Goal: Task Accomplishment & Management: Use online tool/utility

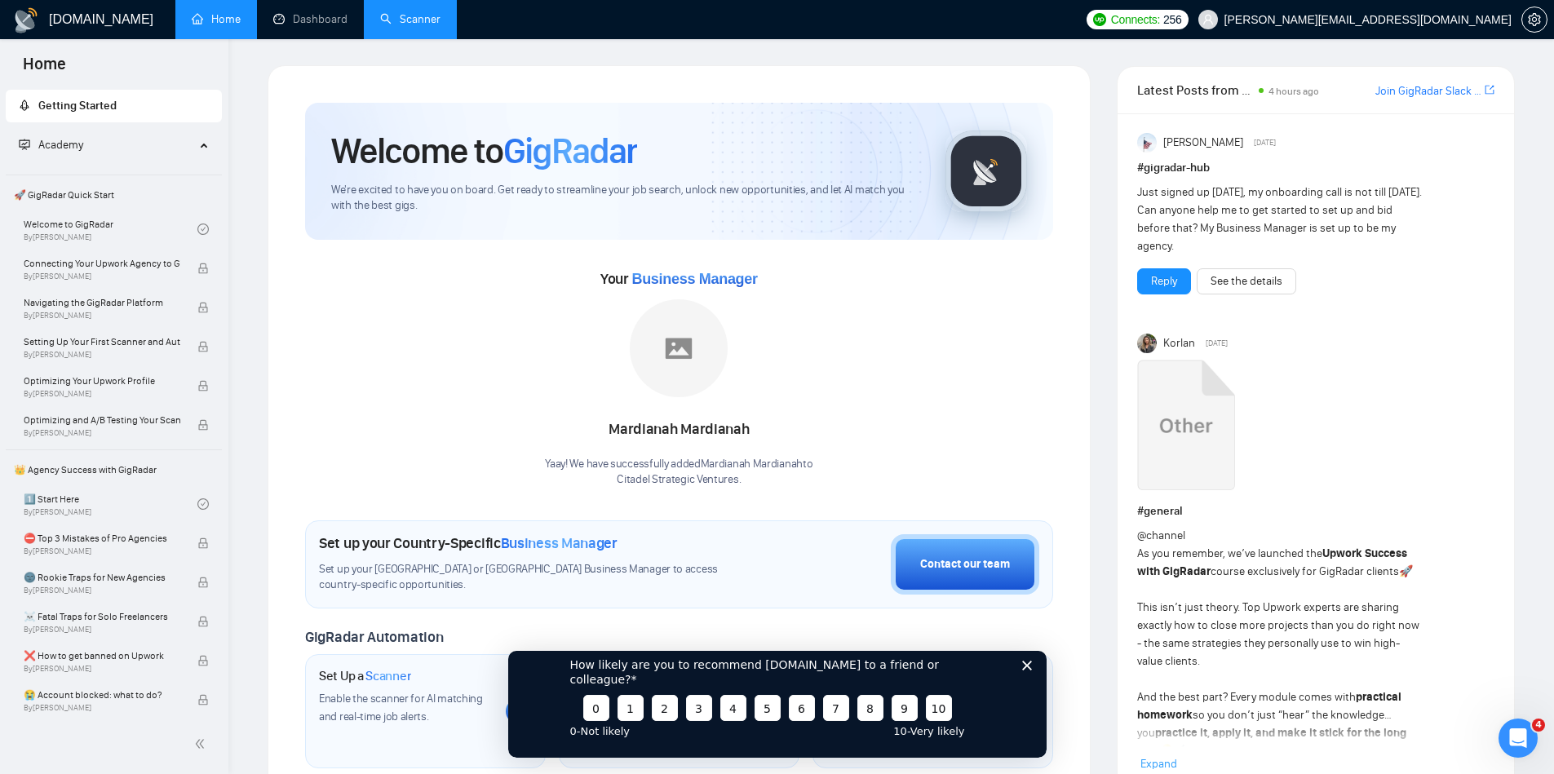
click at [422, 19] on link "Scanner" at bounding box center [410, 19] width 60 height 14
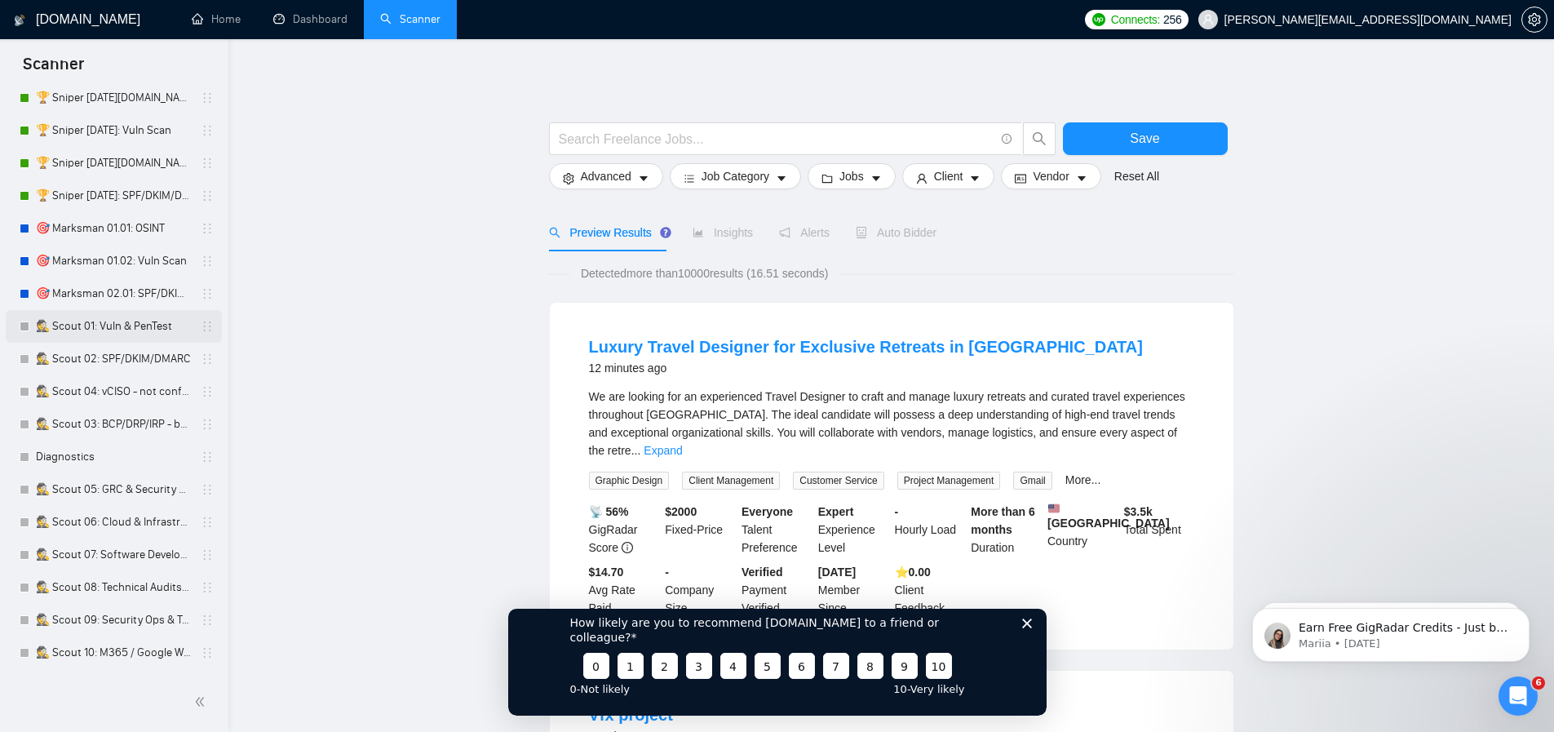
scroll to position [196, 0]
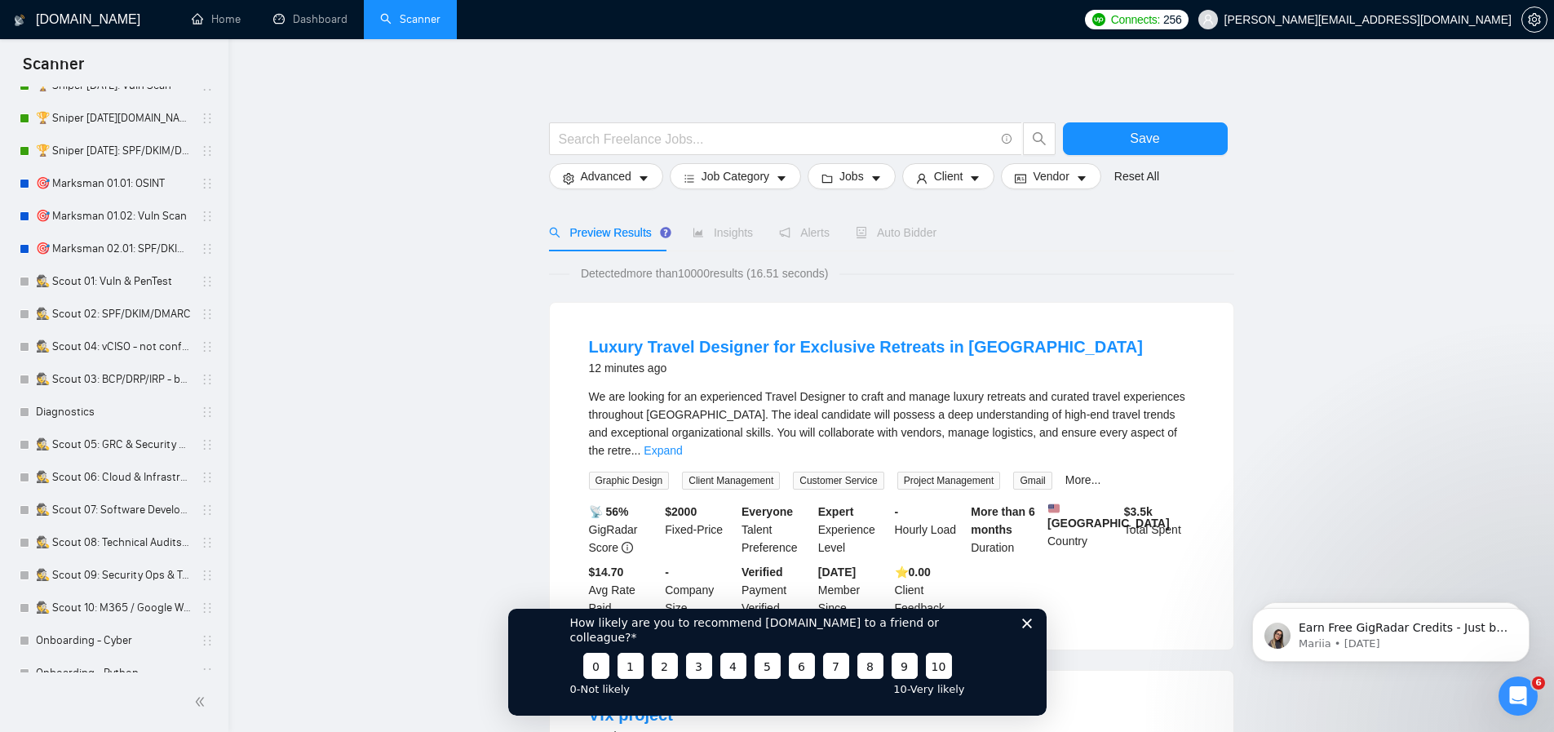
click at [1026, 627] on icon "Close survey" at bounding box center [1026, 623] width 10 height 10
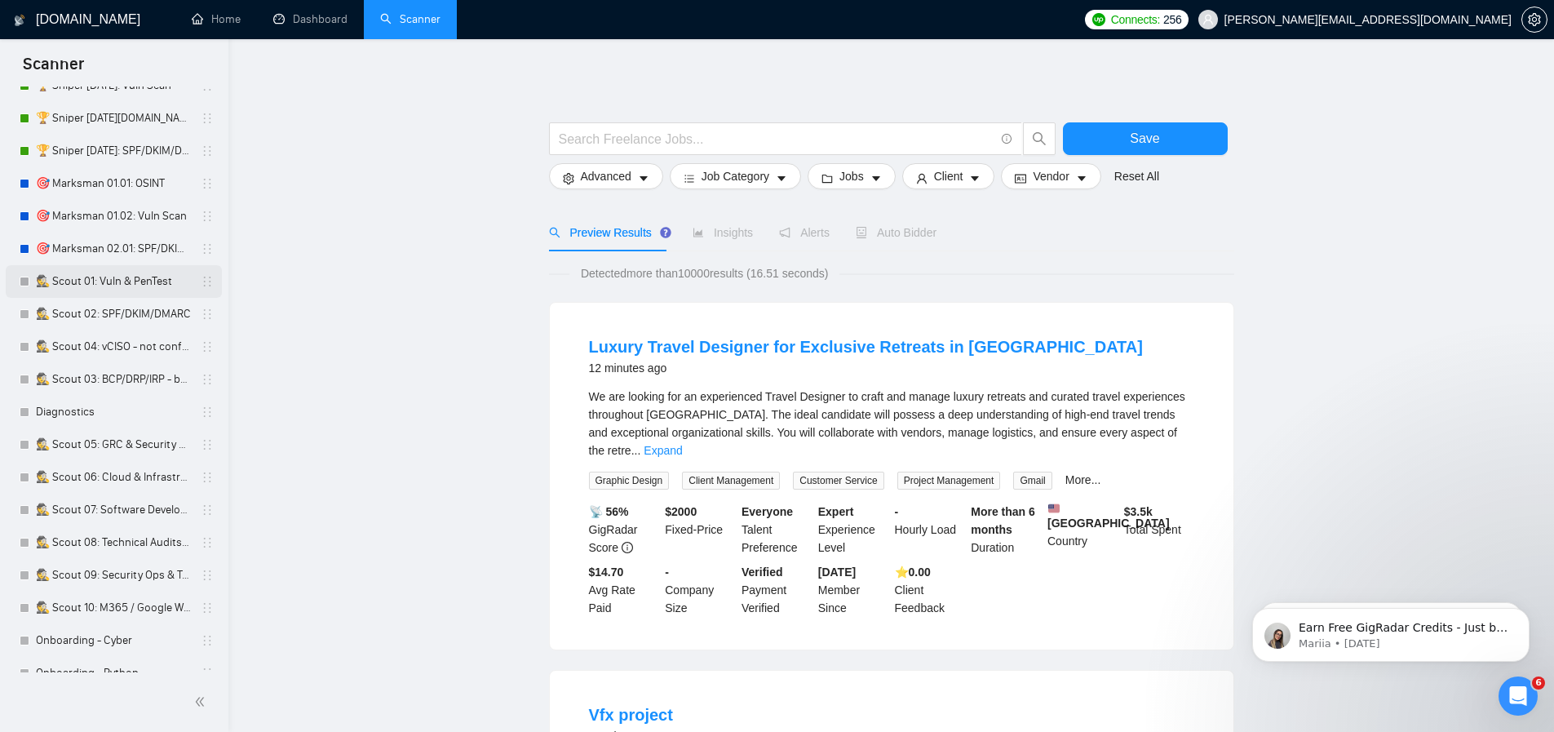
click at [121, 281] on link "🕵️ Scout 01: Vuln & PenTest" at bounding box center [113, 281] width 155 height 33
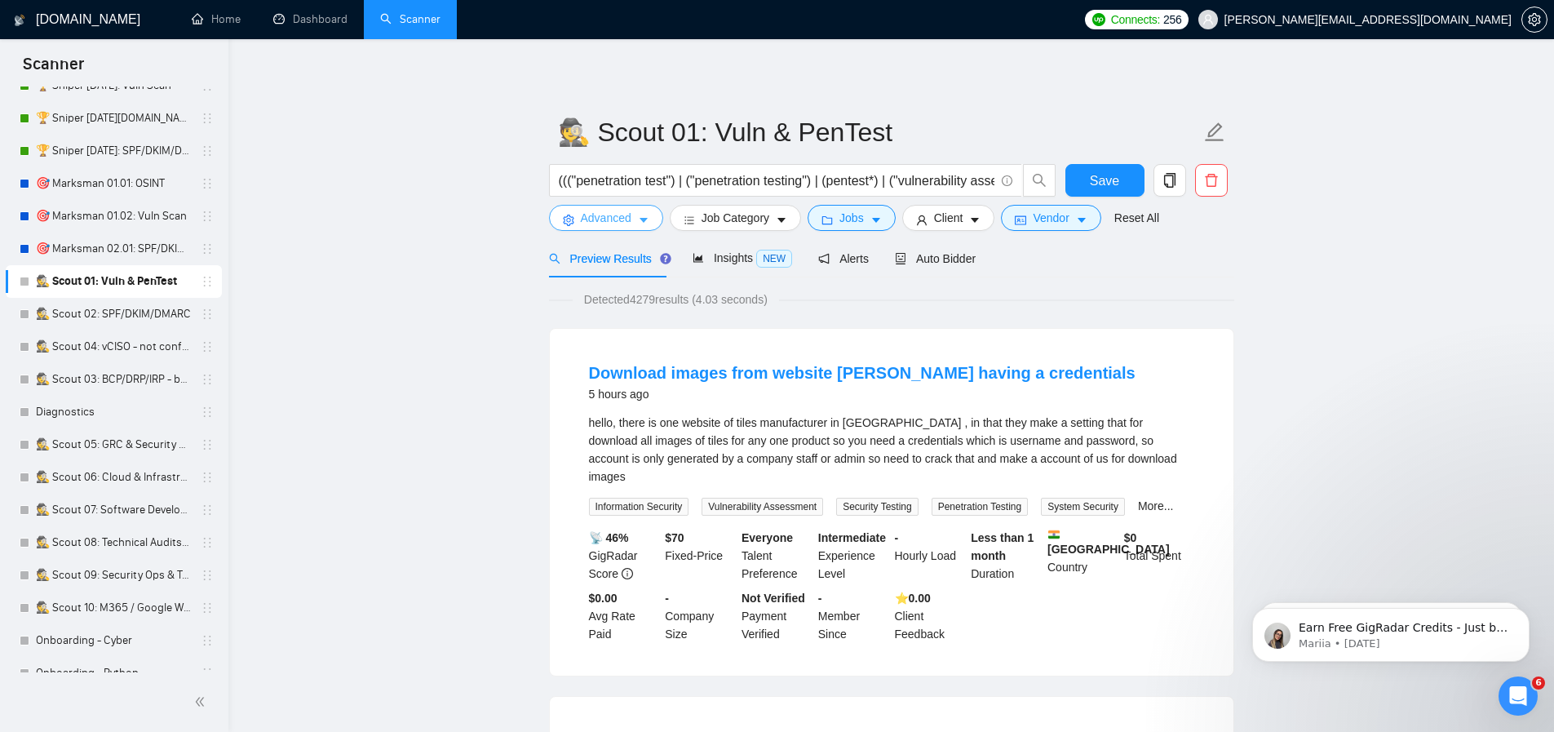
click at [634, 215] on button "Advanced" at bounding box center [606, 218] width 114 height 26
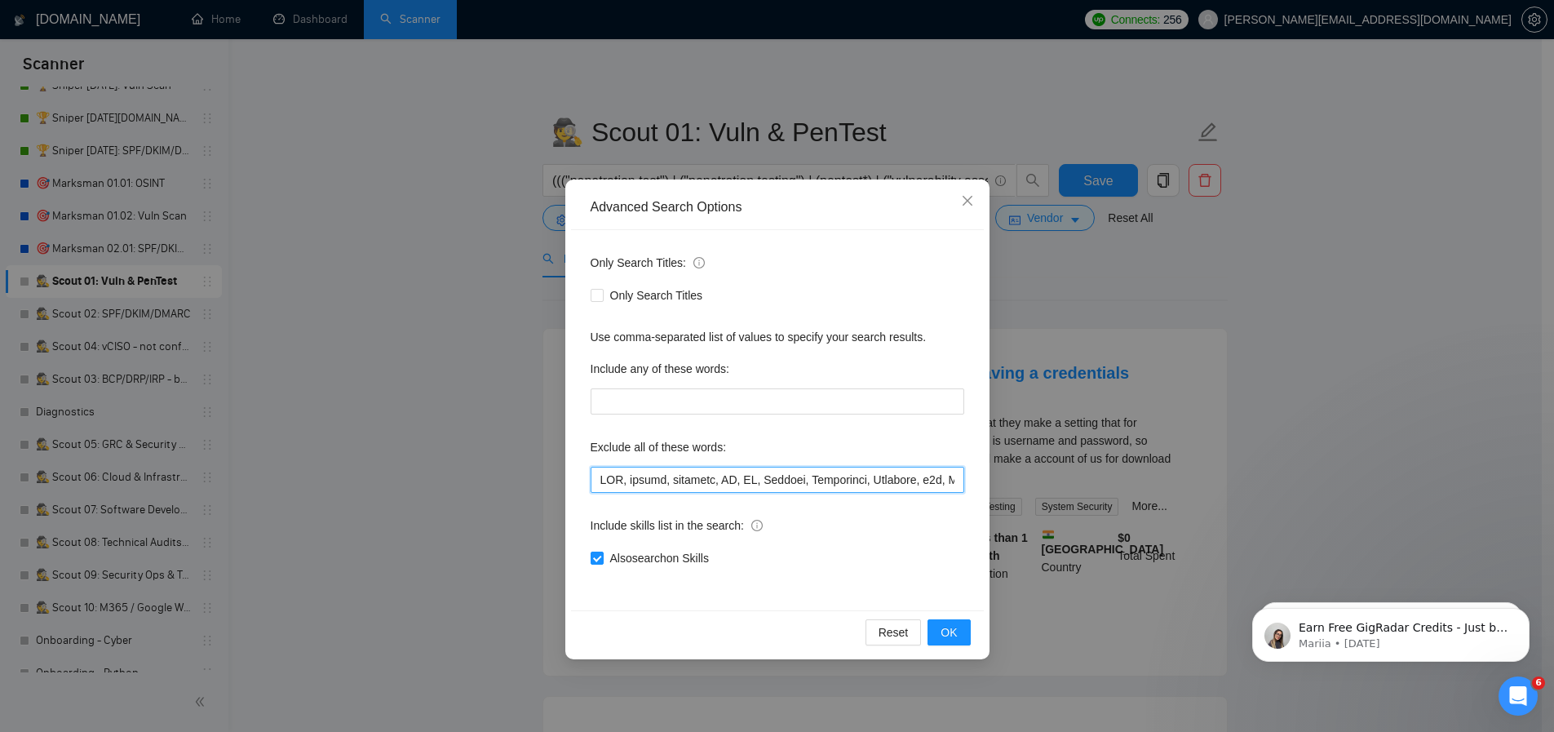
click at [613, 479] on input "text" at bounding box center [778, 480] width 374 height 26
click at [506, 476] on div "Advanced Search Options Only Search Titles: Only Search Titles Use comma-separa…" at bounding box center [777, 366] width 1554 height 732
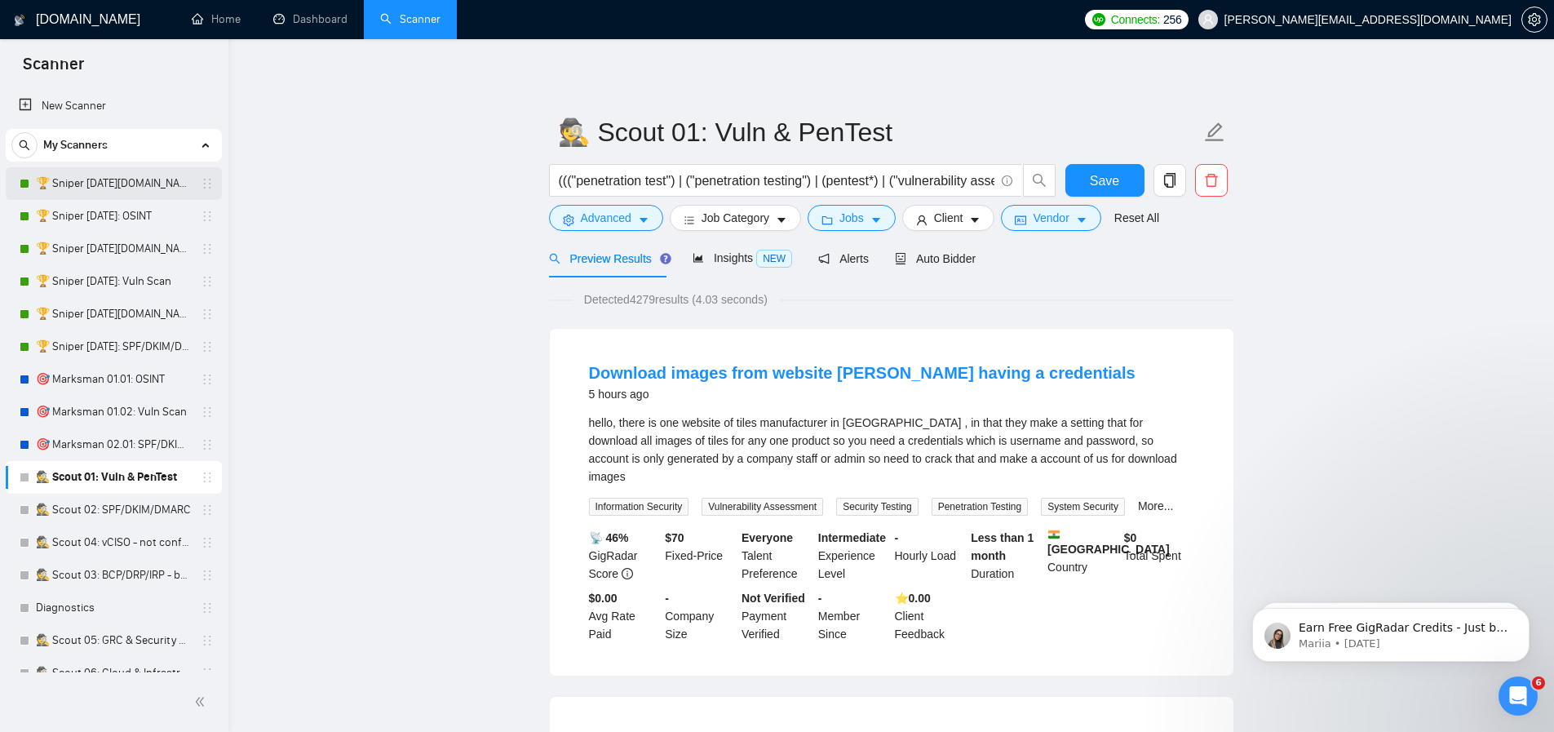
click at [132, 181] on link "🏆 Sniper [DATE][DOMAIN_NAME]: OSINT" at bounding box center [113, 183] width 155 height 33
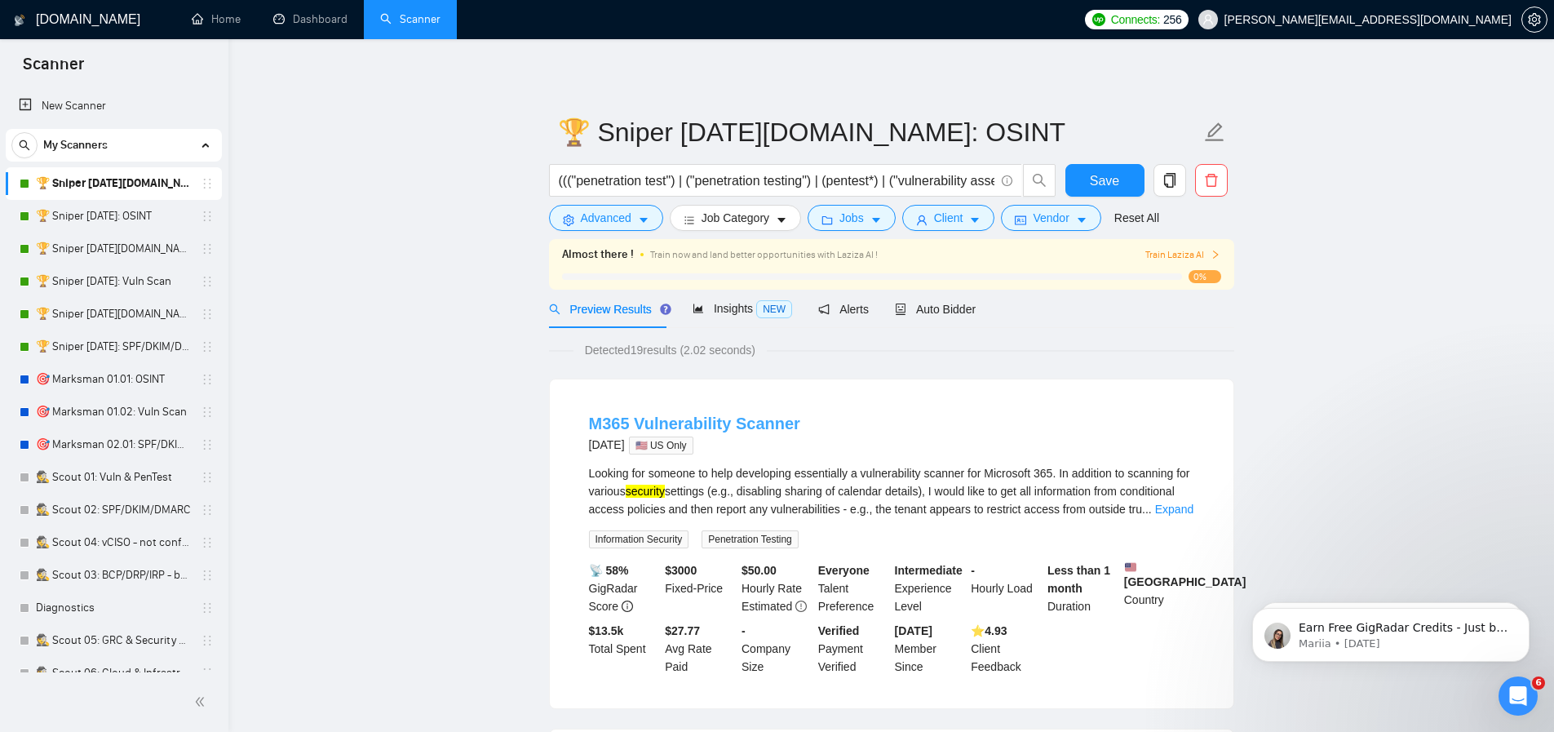
click at [786, 424] on link "M365 Vulnerability Scanner" at bounding box center [694, 423] width 211 height 18
click at [769, 314] on span "NEW" at bounding box center [774, 309] width 36 height 18
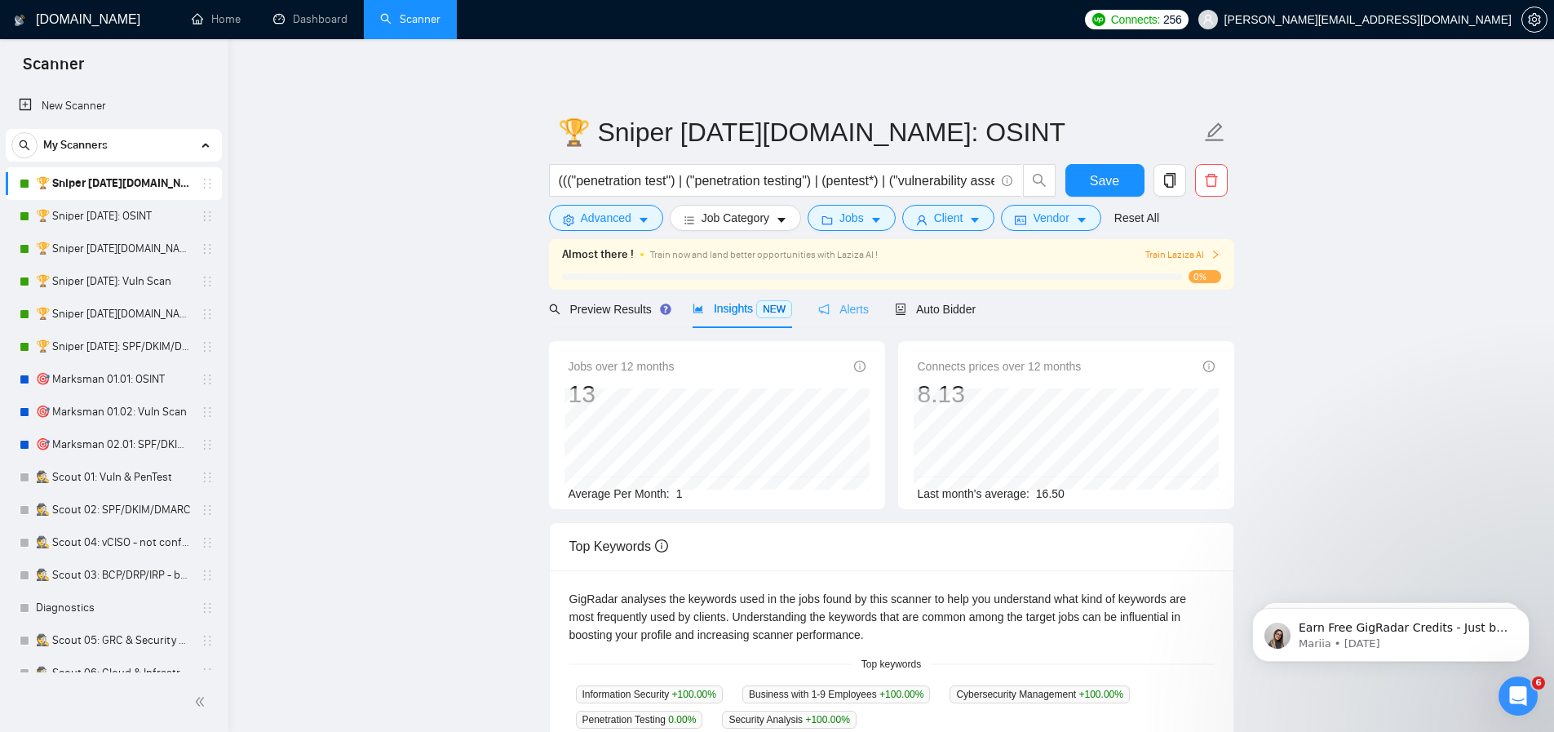
click at [863, 320] on div "Alerts" at bounding box center [843, 309] width 51 height 38
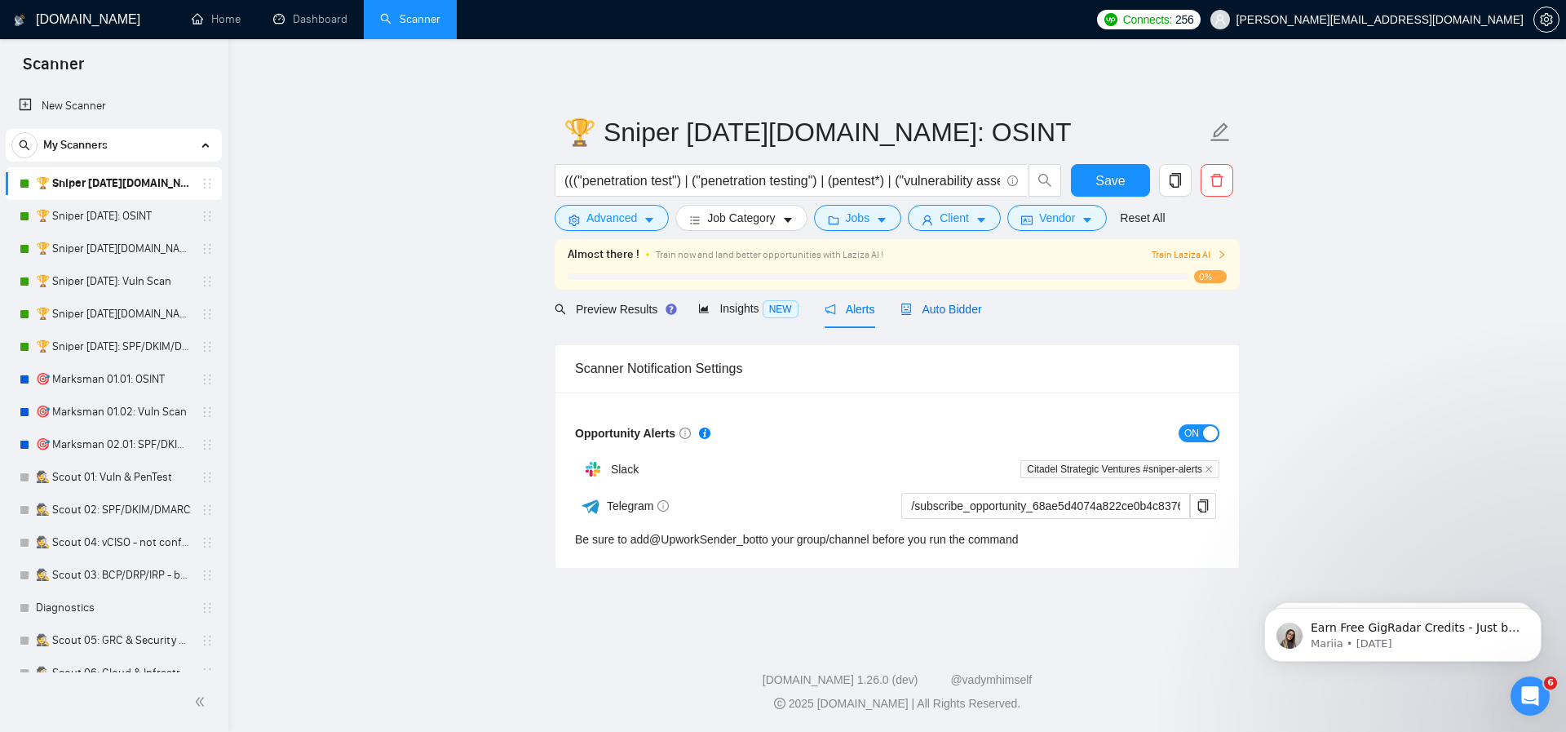
click at [922, 308] on span "Auto Bidder" at bounding box center [941, 309] width 81 height 13
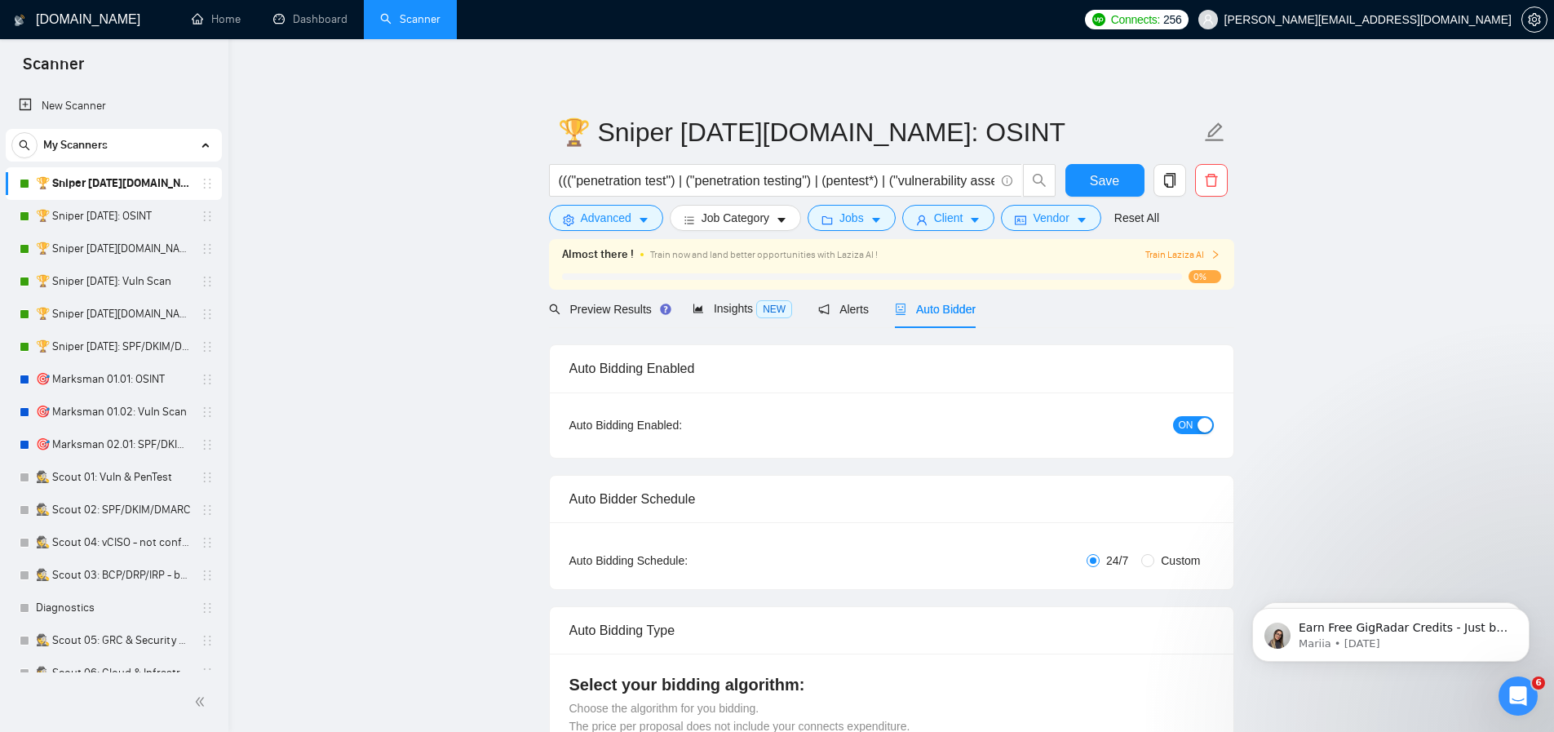
checkbox input "true"
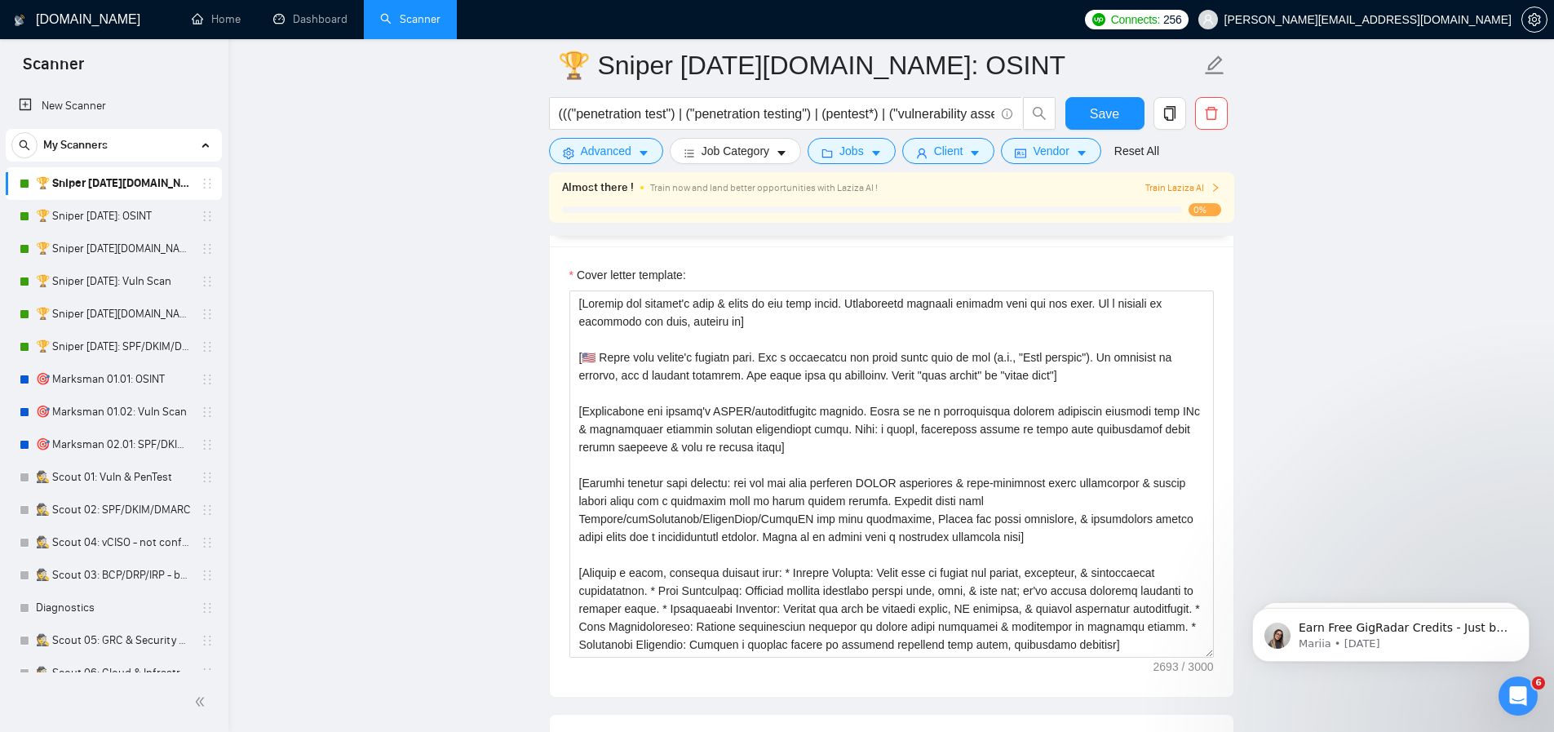
scroll to position [1847, 0]
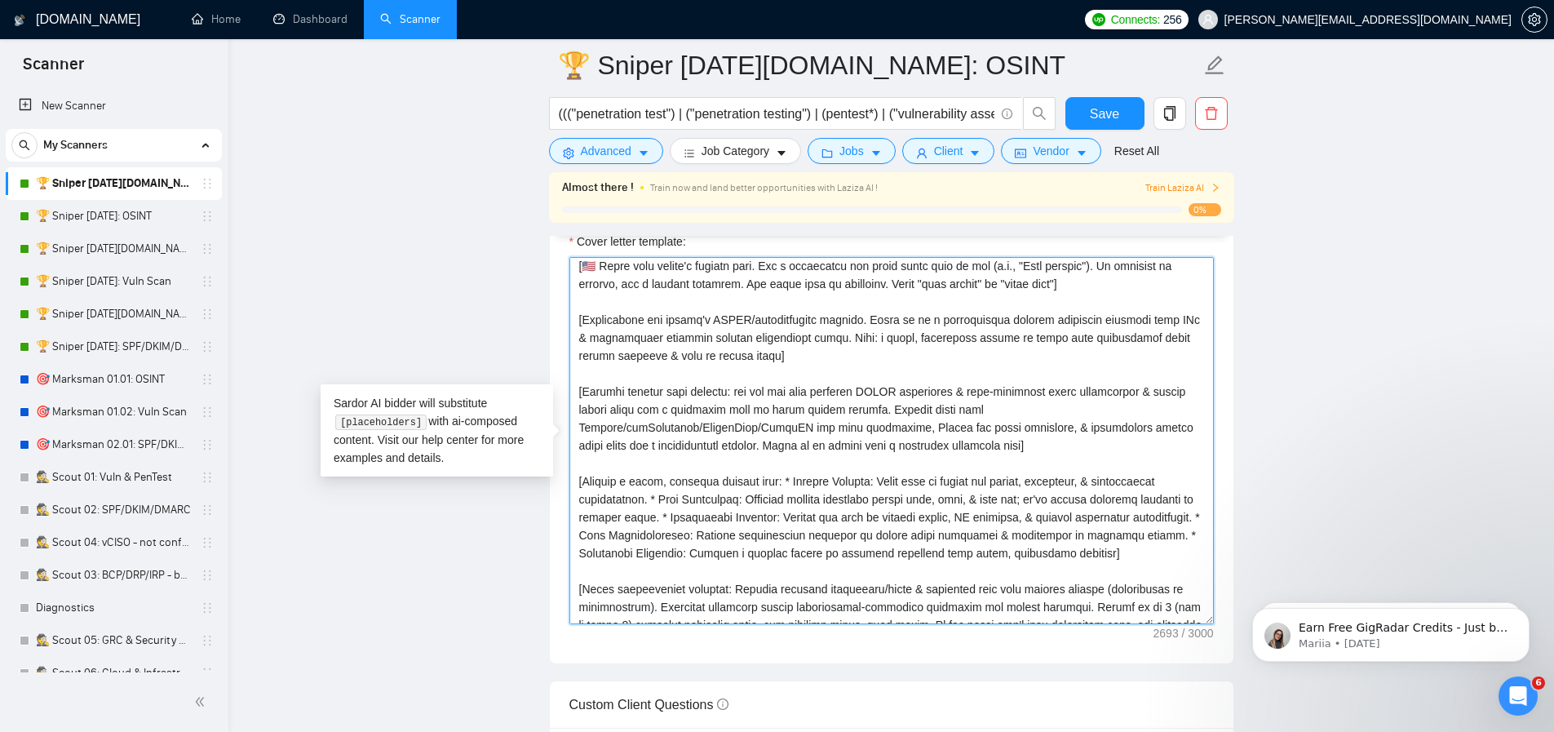
drag, startPoint x: 571, startPoint y: 271, endPoint x: 1063, endPoint y: 609, distance: 597.2
click at [1063, 609] on textarea "Cover letter template:" at bounding box center [891, 440] width 644 height 367
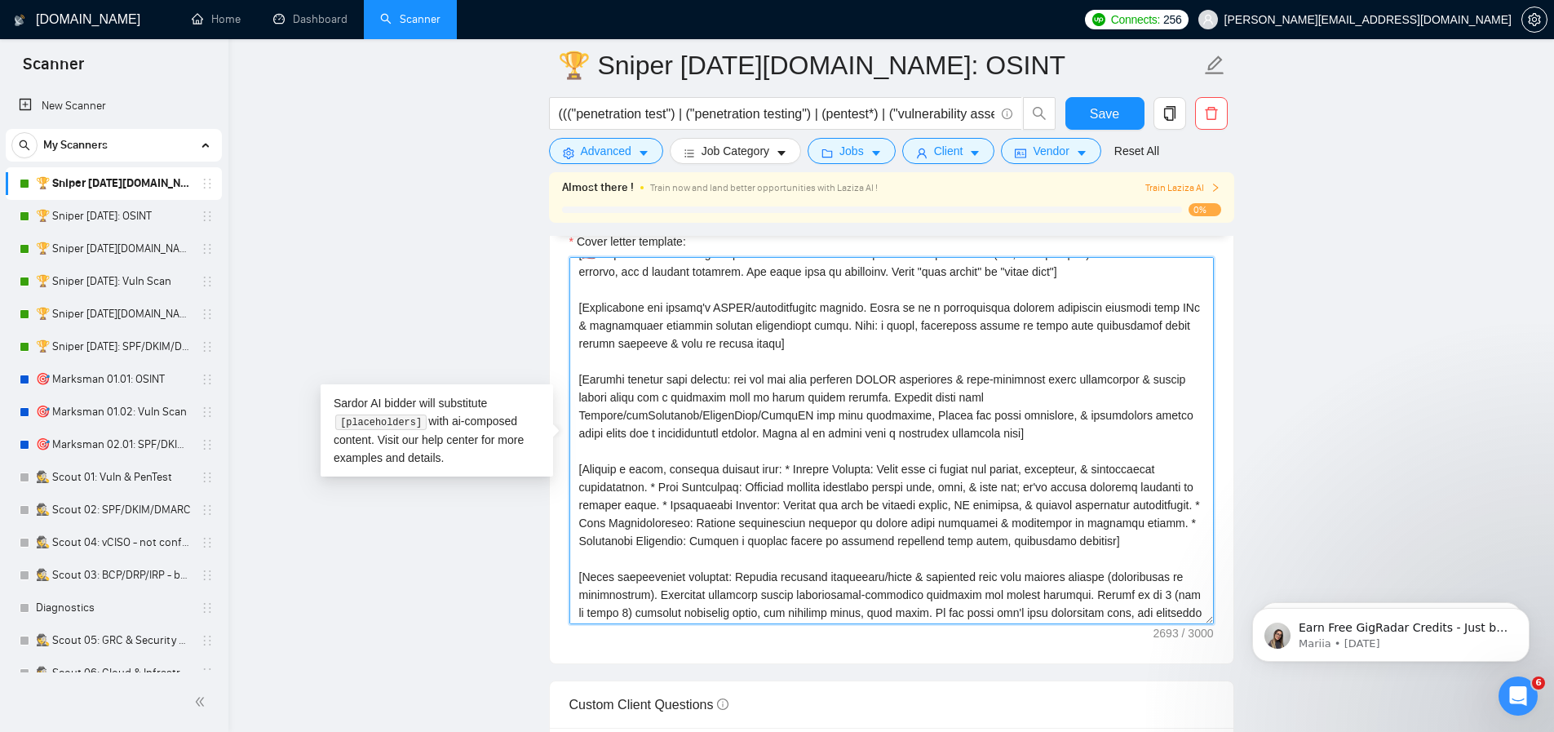
click at [1033, 508] on textarea "Cover letter template:" at bounding box center [891, 440] width 644 height 367
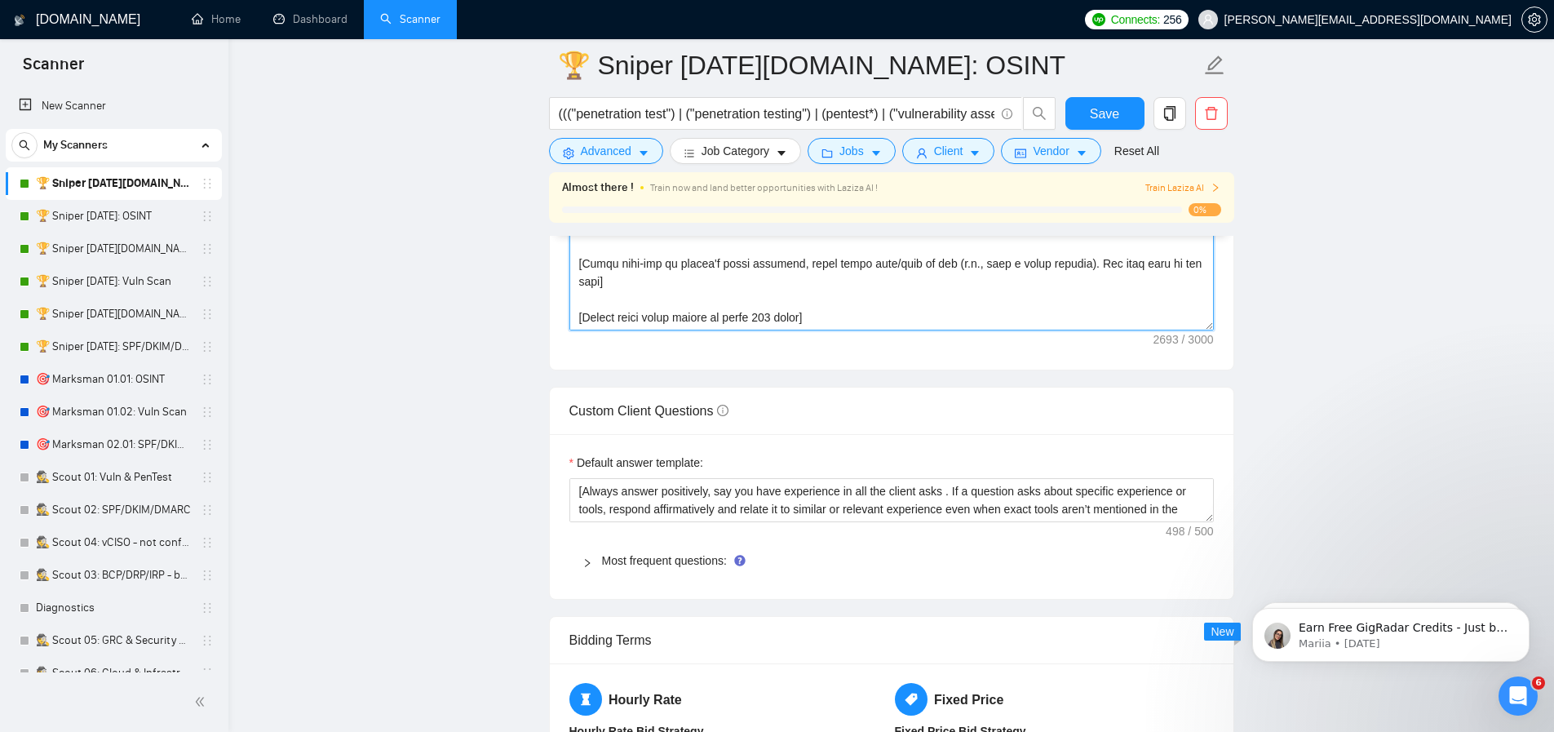
scroll to position [2239, 0]
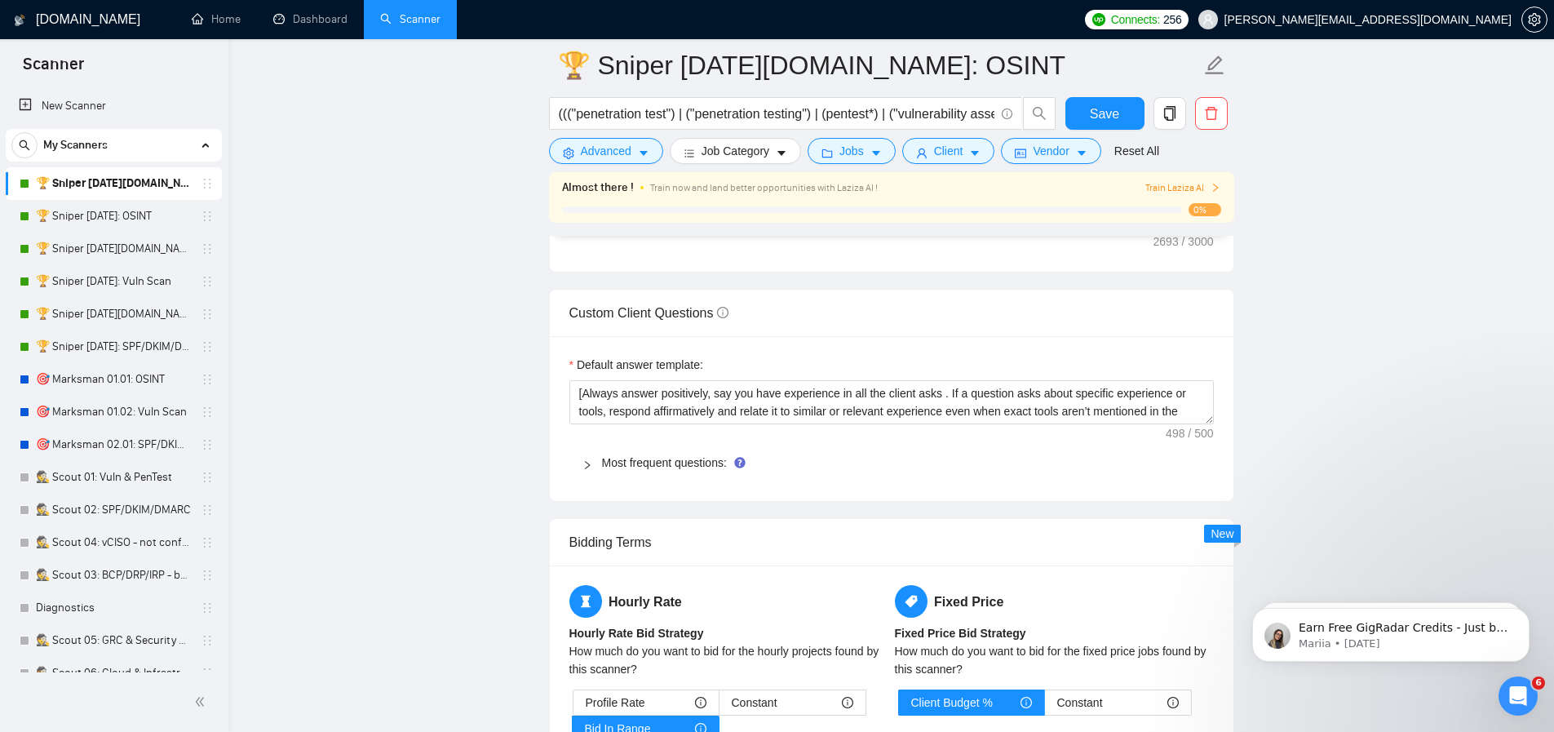
click at [584, 470] on icon "right" at bounding box center [587, 465] width 10 height 10
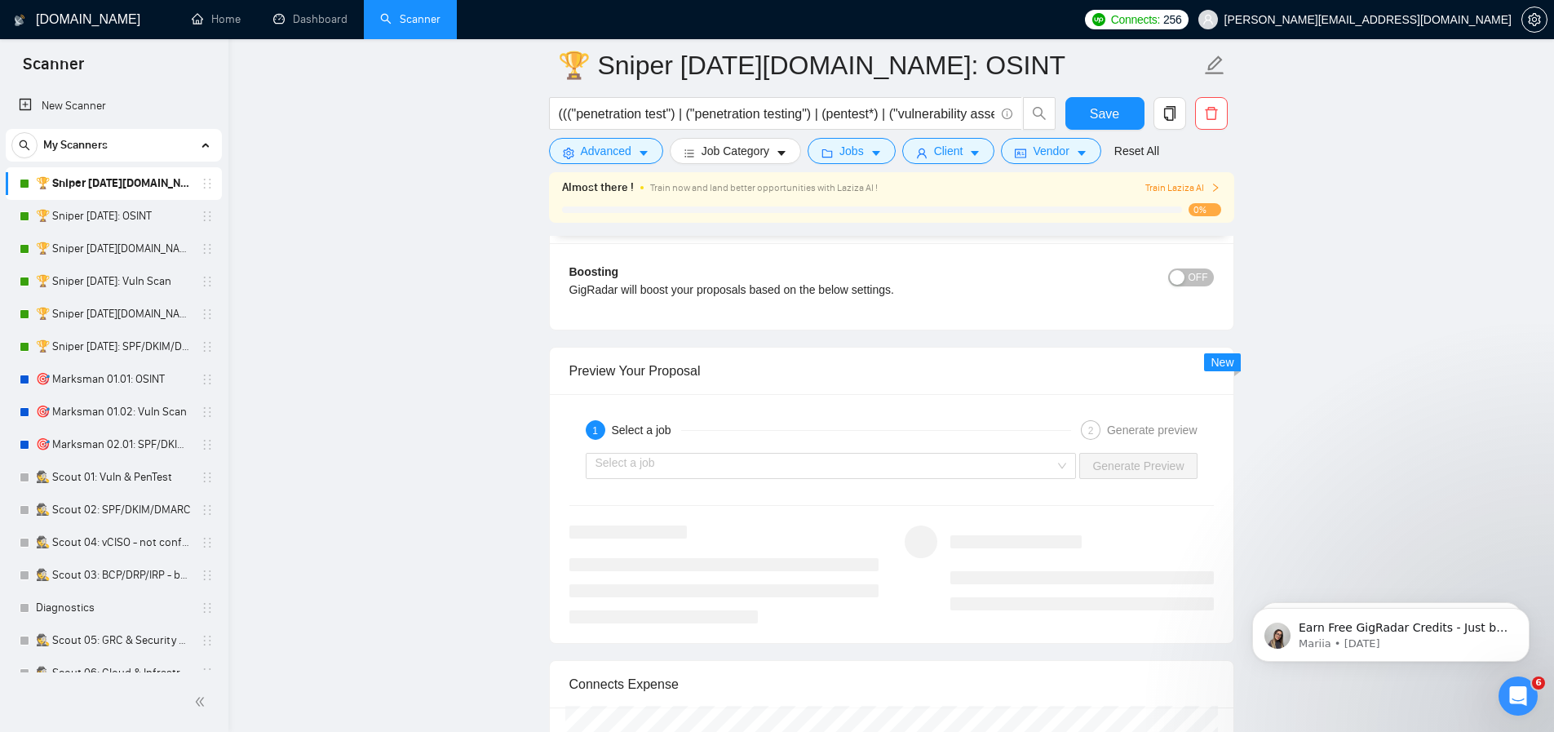
scroll to position [3805, 0]
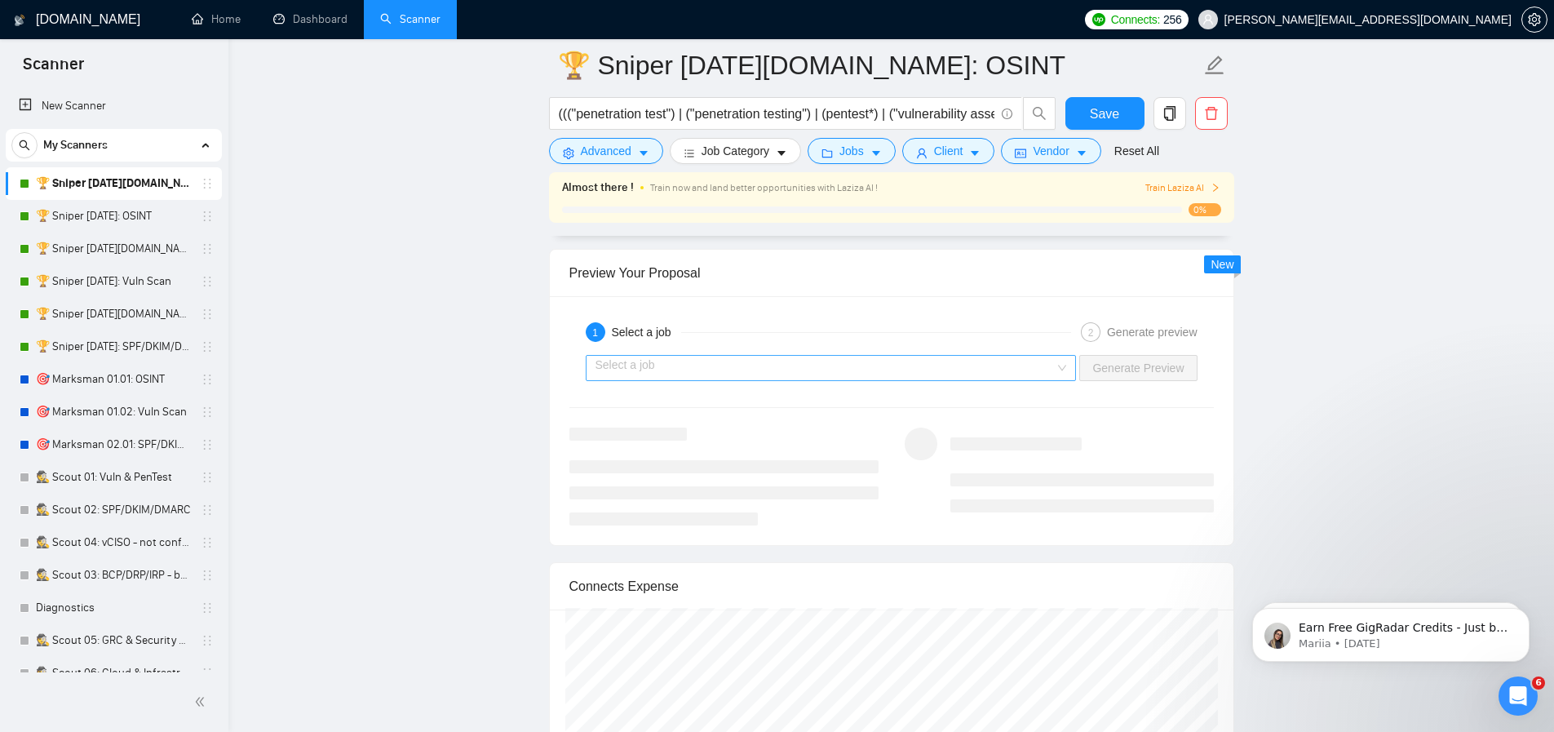
click at [1061, 361] on div "Select a job" at bounding box center [831, 368] width 491 height 26
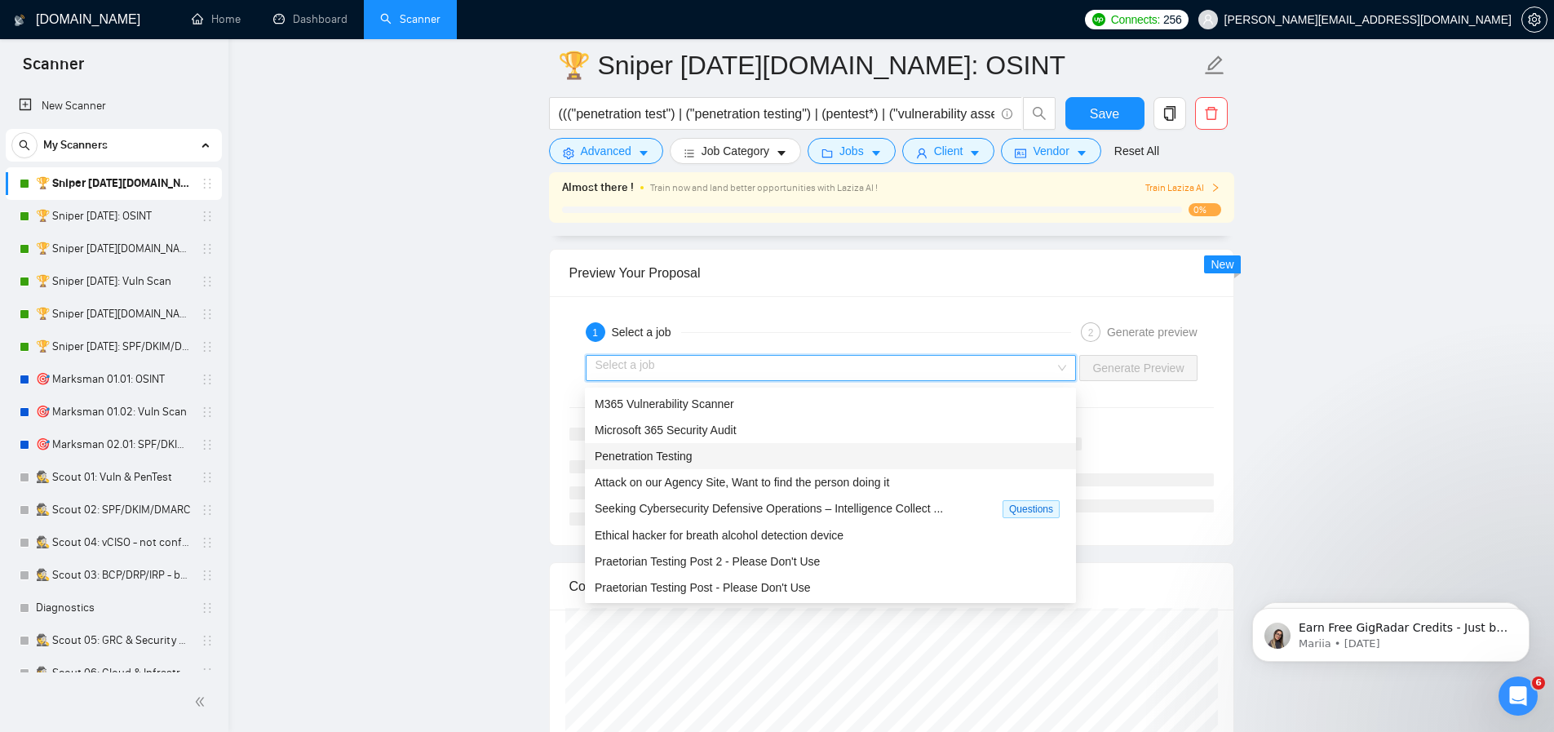
click at [733, 463] on div "Penetration Testing" at bounding box center [831, 456] width 472 height 18
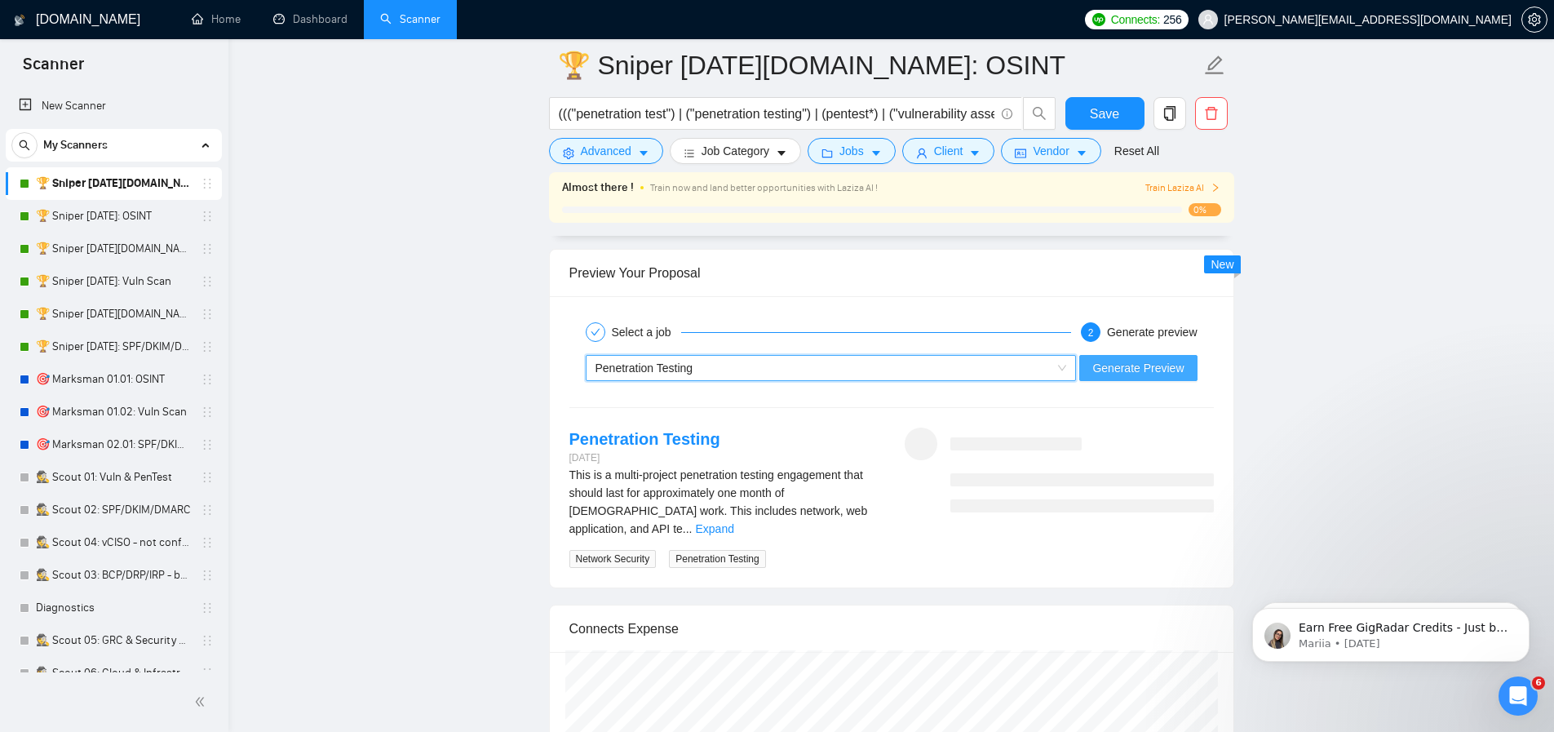
click at [1140, 376] on span "Generate Preview" at bounding box center [1137, 368] width 91 height 18
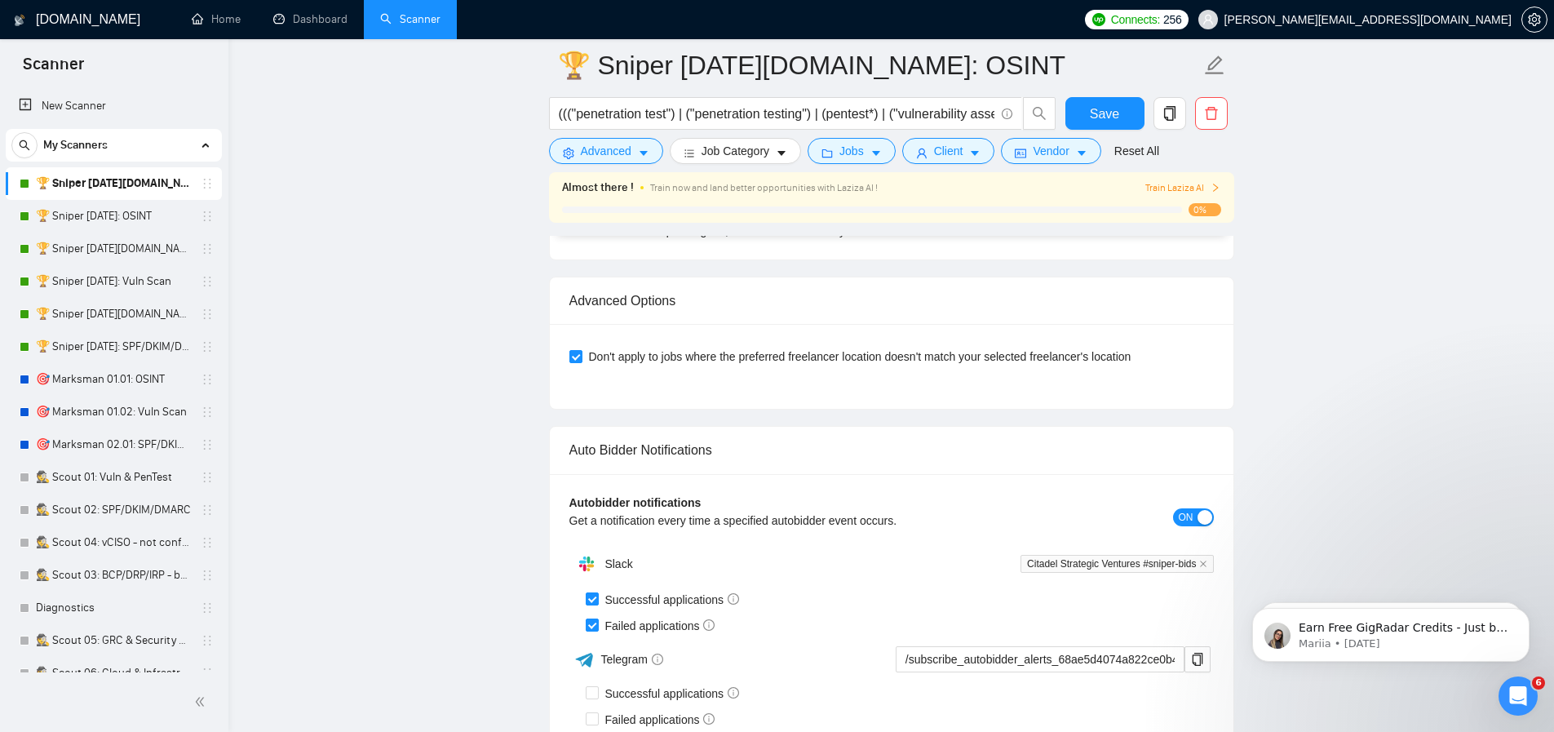
scroll to position [4490, 0]
